Goal: Information Seeking & Learning: Learn about a topic

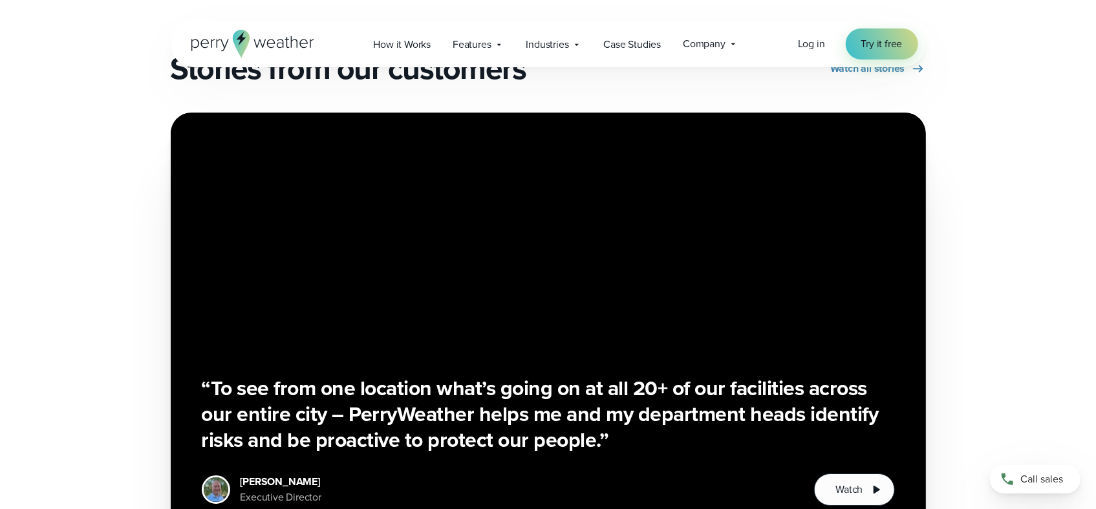
scroll to position [2253, 0]
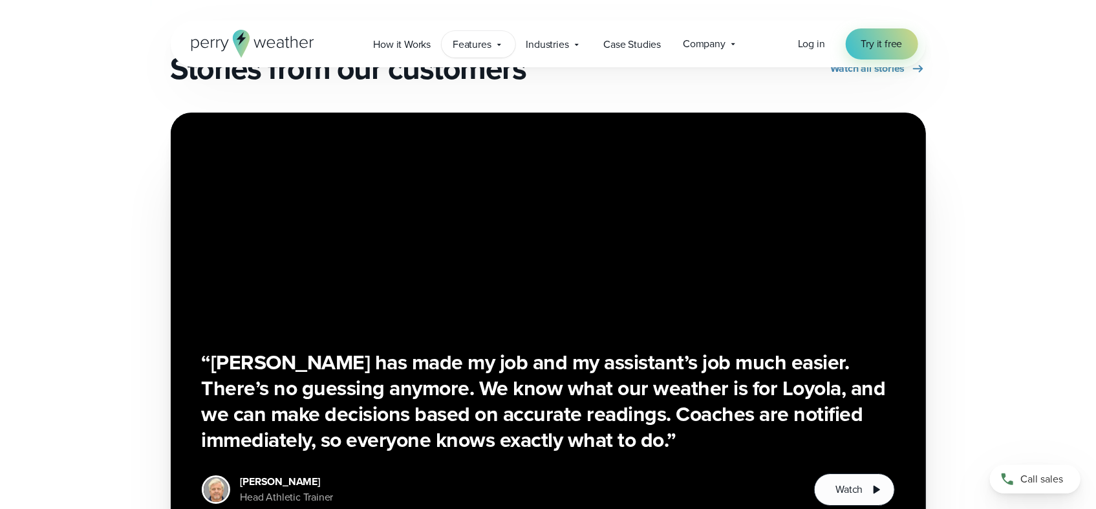
click at [480, 44] on span "Features" at bounding box center [471, 45] width 38 height 16
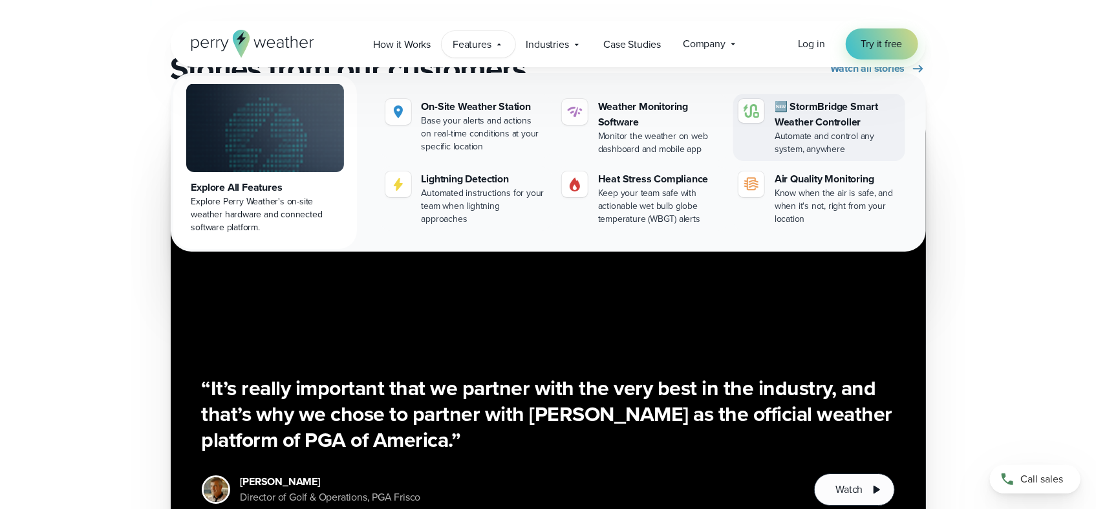
click at [818, 111] on div "🆕 StormBridge Smart Weather Controller" at bounding box center [836, 114] width 125 height 31
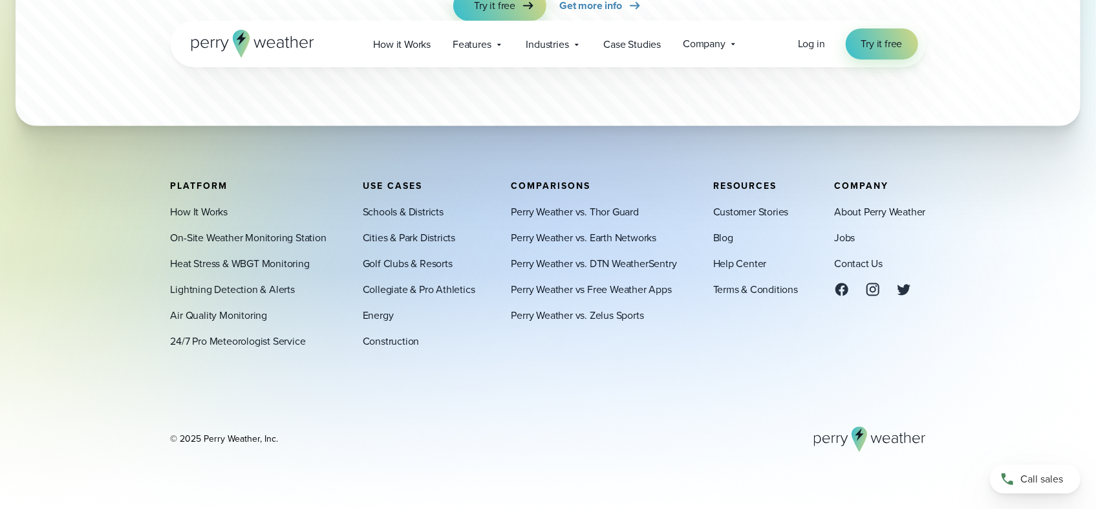
scroll to position [3750, 0]
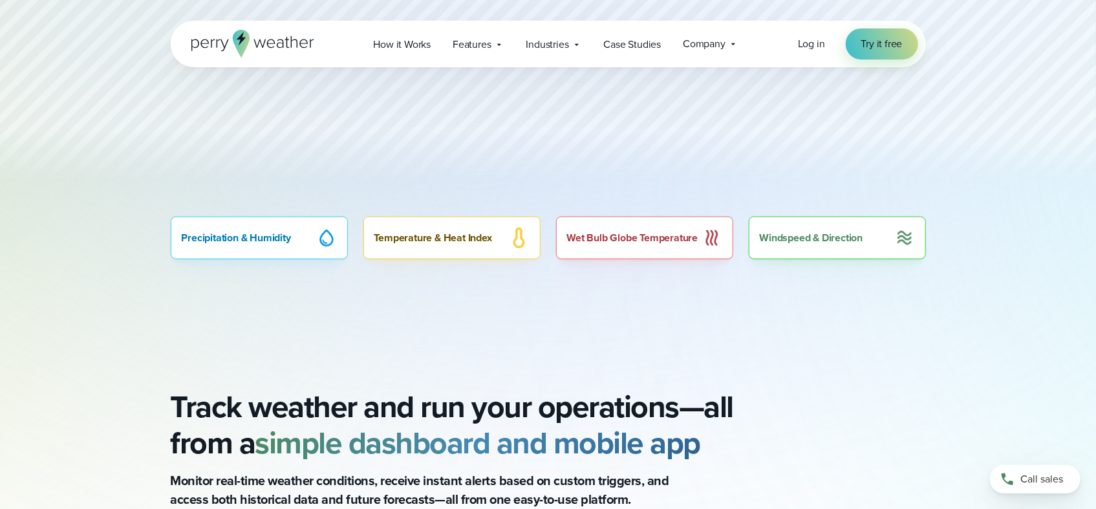
scroll to position [1163, 0]
